Goal: Transaction & Acquisition: Obtain resource

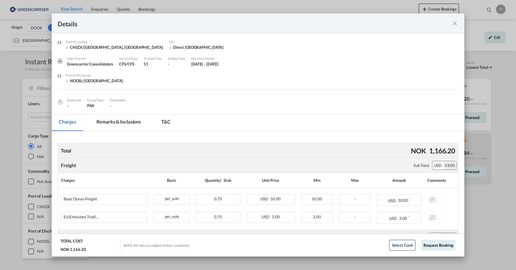
drag, startPoint x: 455, startPoint y: 23, endPoint x: 451, endPoint y: 23, distance: 4.2
click at [455, 23] on md-icon "icon-close fg-AAA8AD m-0 cursor" at bounding box center [454, 23] width 7 height 7
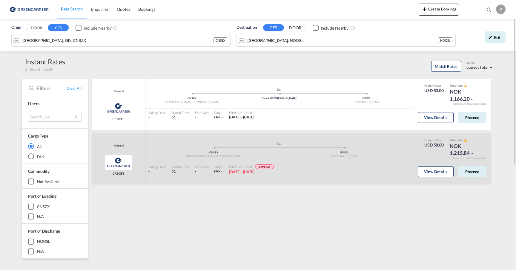
click at [63, 8] on span "Rate Search" at bounding box center [72, 8] width 22 height 5
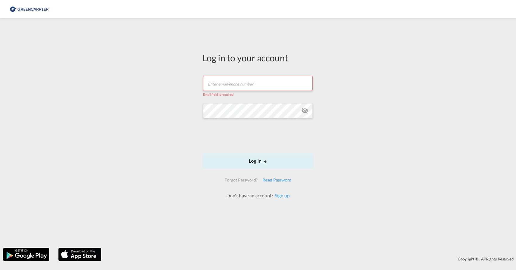
type input "[EMAIL_ADDRESS][DOMAIN_NAME]"
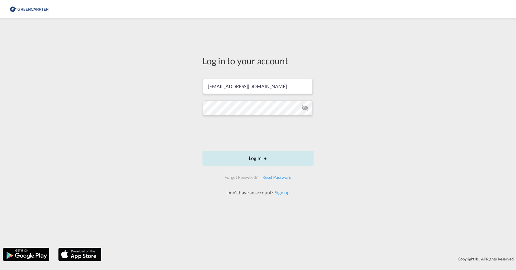
click at [257, 159] on button "Log In" at bounding box center [257, 157] width 111 height 15
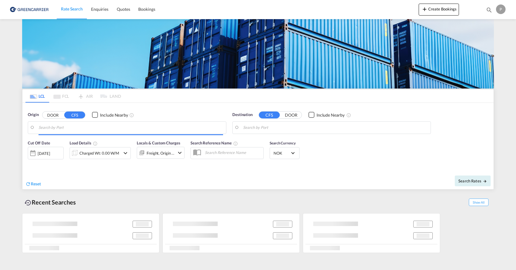
type input "[GEOGRAPHIC_DATA], GD, CNSZX"
type input "[GEOGRAPHIC_DATA], NOOSL"
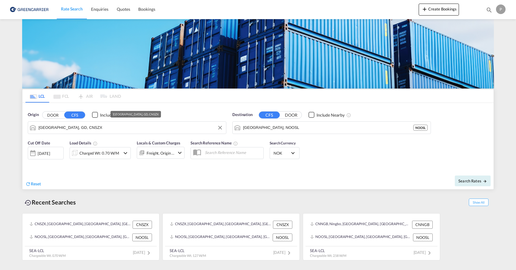
click at [117, 128] on input "[GEOGRAPHIC_DATA], GD, CNSZX" at bounding box center [131, 127] width 184 height 9
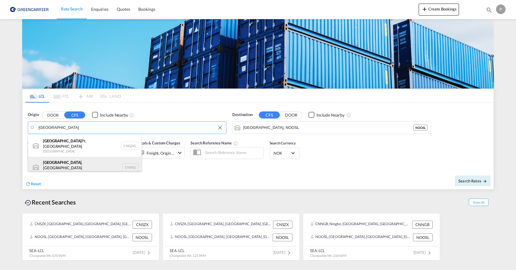
drag, startPoint x: 117, startPoint y: 128, endPoint x: 76, endPoint y: 165, distance: 55.4
click at [76, 165] on div "[GEOGRAPHIC_DATA] , SD China CNTAO" at bounding box center [84, 166] width 113 height 21
type input "[GEOGRAPHIC_DATA], [GEOGRAPHIC_DATA], [GEOGRAPHIC_DATA]"
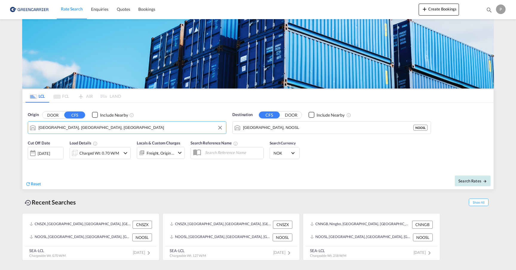
click at [479, 181] on span "Search Rates" at bounding box center [472, 180] width 29 height 5
type input "CNTAO to NOOSL / [DATE]"
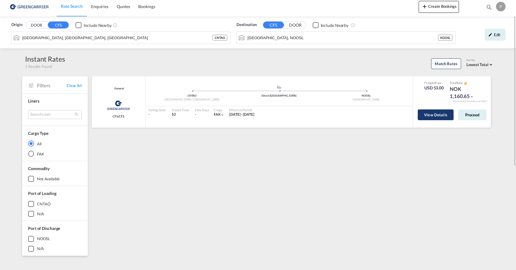
click at [441, 111] on button "View Details" at bounding box center [436, 114] width 36 height 11
